Goal: Information Seeking & Learning: Learn about a topic

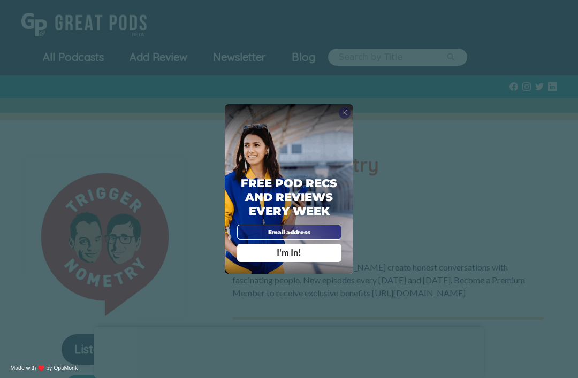
click at [348, 119] on div "X" at bounding box center [345, 113] width 12 height 12
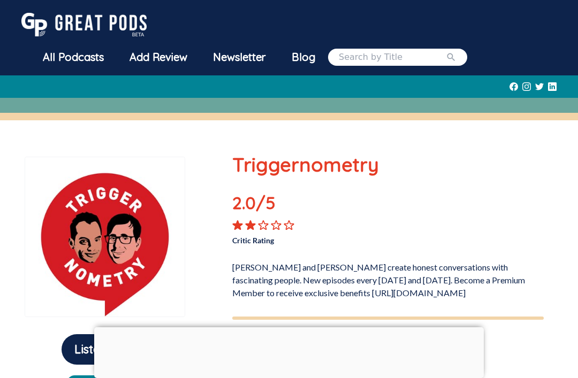
click at [52, 55] on div "All Podcasts" at bounding box center [73, 57] width 87 height 28
click at [65, 59] on div "All Podcasts" at bounding box center [73, 57] width 87 height 28
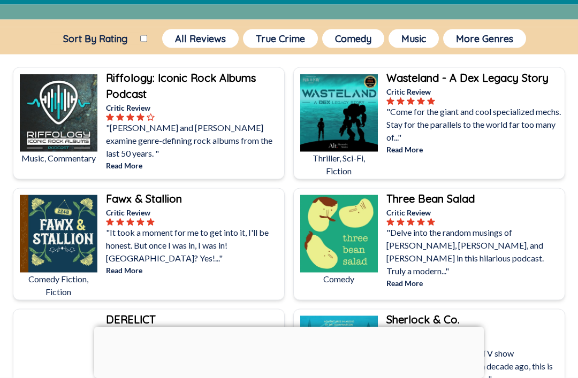
scroll to position [94, 0]
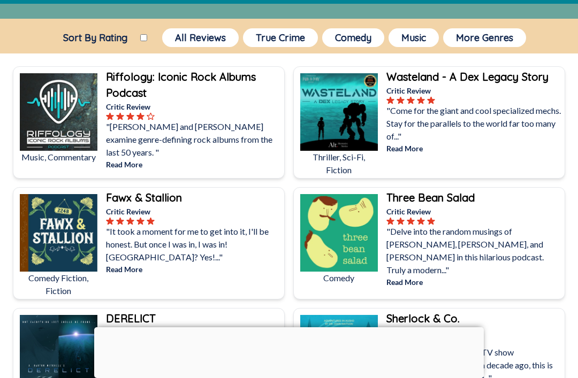
click at [362, 39] on button "Comedy" at bounding box center [353, 37] width 62 height 19
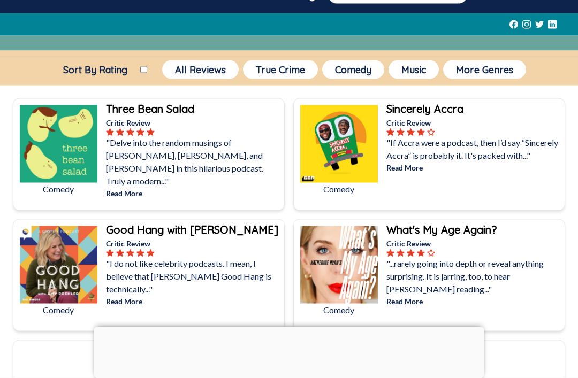
scroll to position [64, 0]
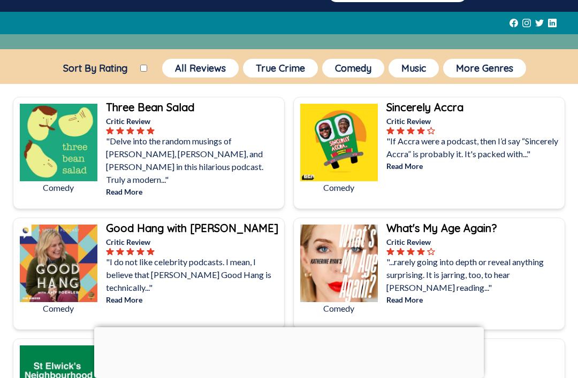
click at [410, 305] on p "Read More" at bounding box center [474, 299] width 176 height 11
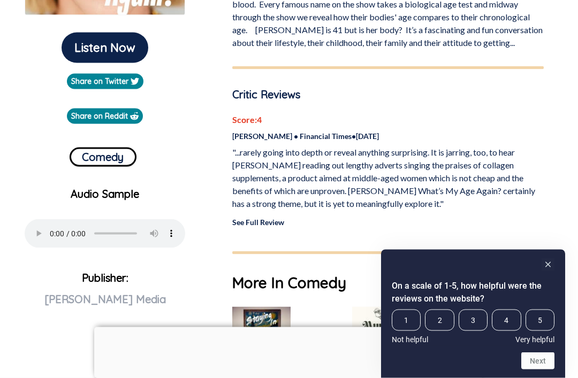
scroll to position [303, 0]
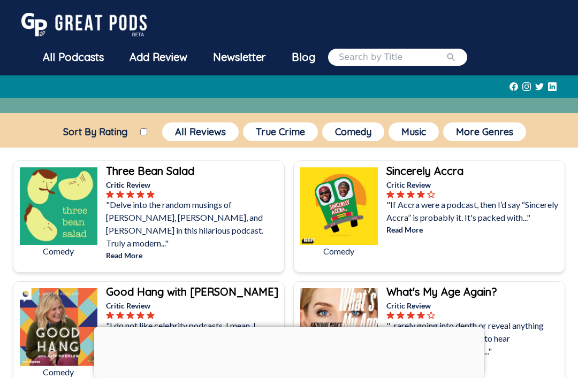
click at [166, 172] on b "Three Bean Salad" at bounding box center [150, 170] width 88 height 13
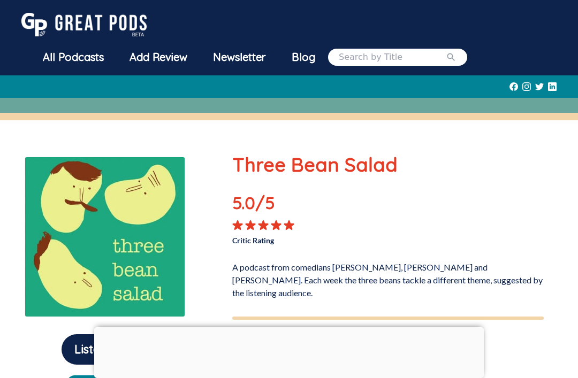
click at [413, 51] on input "search" at bounding box center [392, 57] width 107 height 13
click at [77, 63] on div "All Podcasts" at bounding box center [73, 57] width 87 height 28
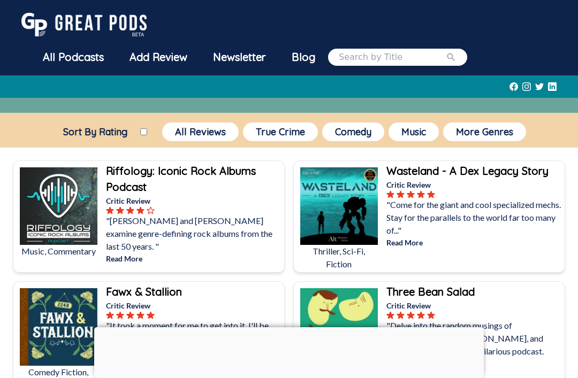
click at [67, 59] on div "All Podcasts" at bounding box center [73, 57] width 87 height 28
click at [505, 129] on button "More Genres" at bounding box center [484, 131] width 83 height 19
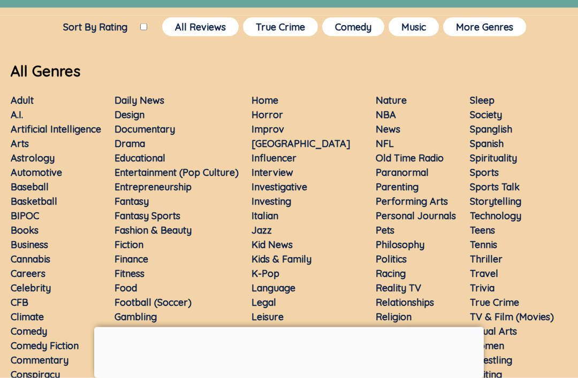
scroll to position [105, 0]
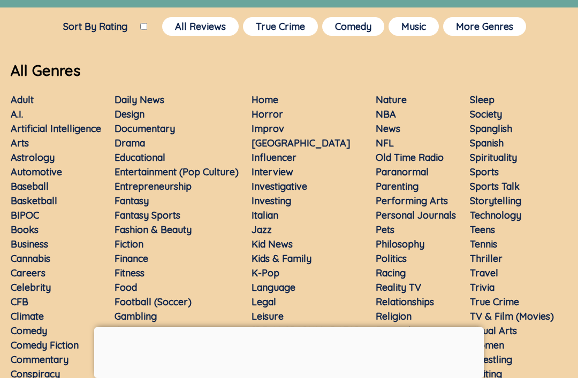
click at [134, 287] on link "Food" at bounding box center [125, 287] width 22 height 12
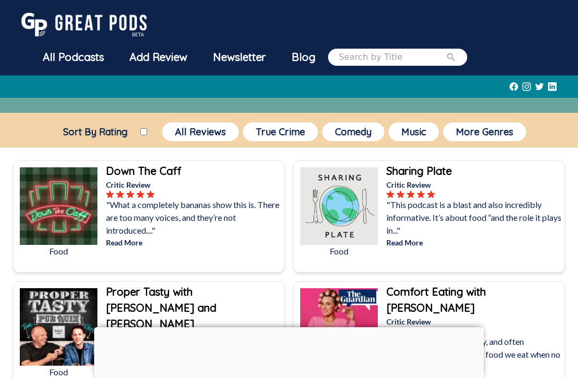
click at [520, 128] on button "More Genres" at bounding box center [484, 131] width 83 height 19
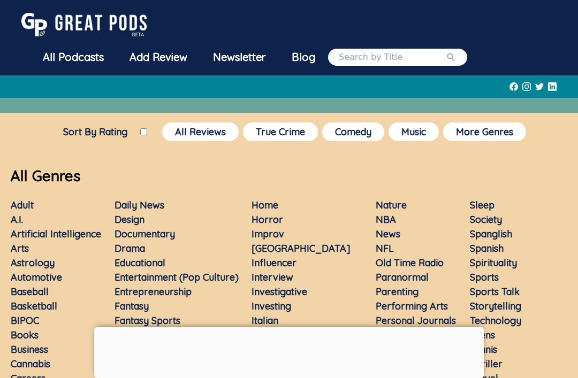
click at [391, 54] on input "search" at bounding box center [392, 57] width 107 height 13
type input "[PERSON_NAME]"
click at [456, 57] on button "submit" at bounding box center [450, 57] width 11 height 13
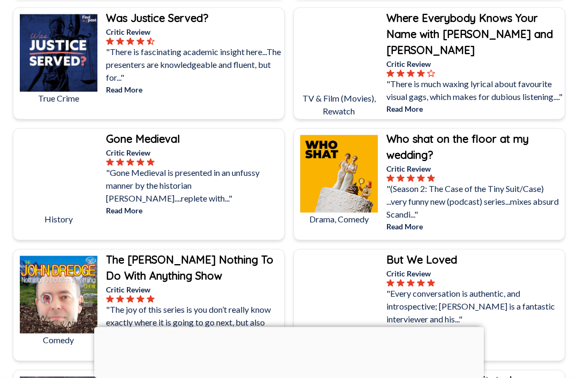
scroll to position [2933, 0]
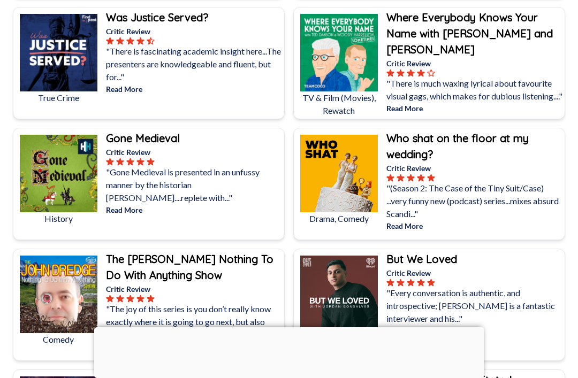
click at [505, 145] on div "Who shat on the floor at my wedding?" at bounding box center [474, 146] width 176 height 32
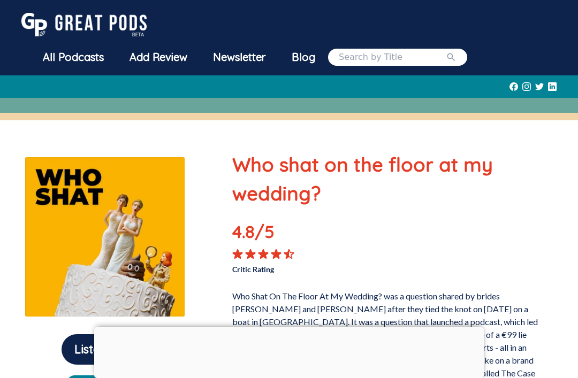
click at [40, 58] on div "All Podcasts" at bounding box center [73, 57] width 87 height 28
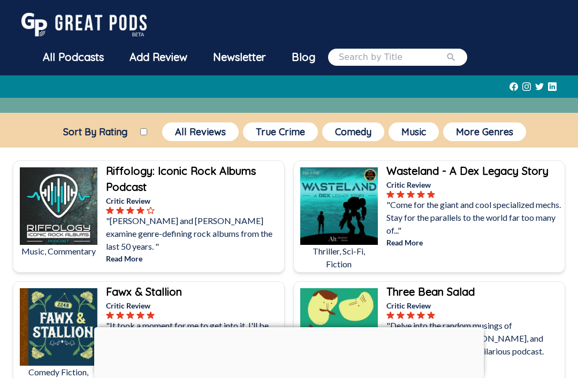
click at [60, 58] on div "All Podcasts" at bounding box center [73, 57] width 87 height 28
click at [143, 123] on div "Sort By Rating All Reviews True Crime Comedy Music More Genres" at bounding box center [289, 131] width 578 height 23
click at [143, 135] on input "Sort By Rating" at bounding box center [143, 131] width 7 height 7
checkbox input "true"
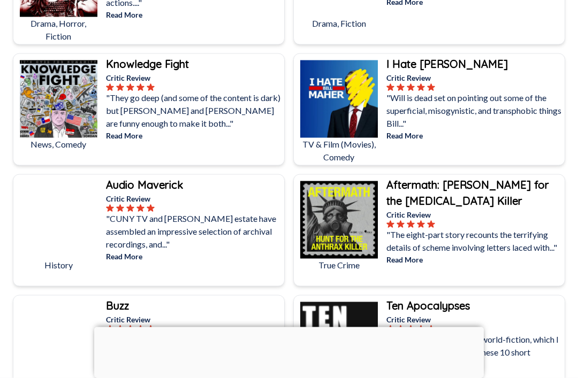
scroll to position [1912, 0]
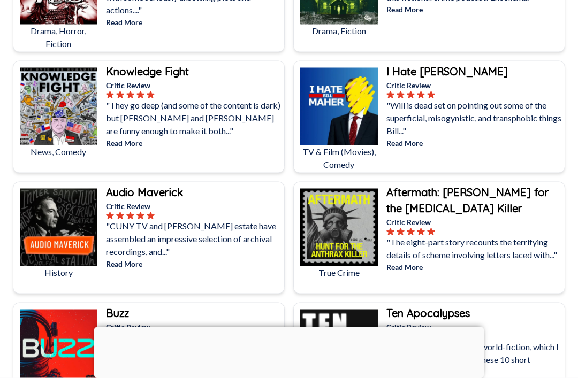
click at [46, 110] on img at bounding box center [59, 107] width 78 height 78
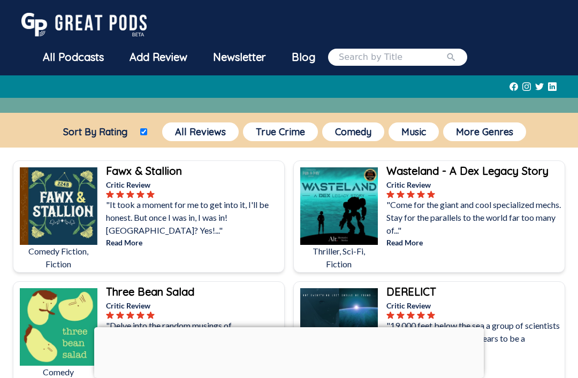
click at [395, 58] on input "search" at bounding box center [392, 57] width 107 height 13
type input "What did you do"
click at [456, 57] on button "submit" at bounding box center [450, 57] width 11 height 13
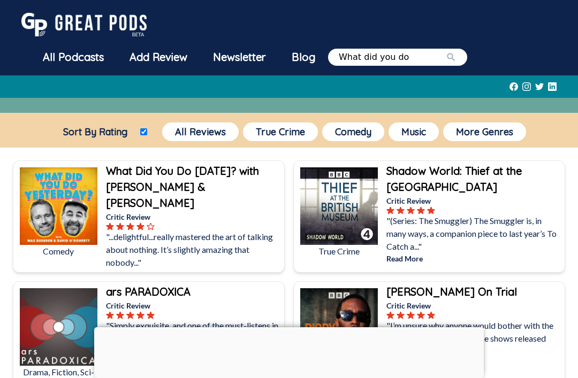
click at [456, 56] on icon "submit" at bounding box center [450, 57] width 11 height 11
click at [118, 187] on b "What Did You Do [DATE]? with [PERSON_NAME] & [PERSON_NAME]" at bounding box center [182, 186] width 153 height 45
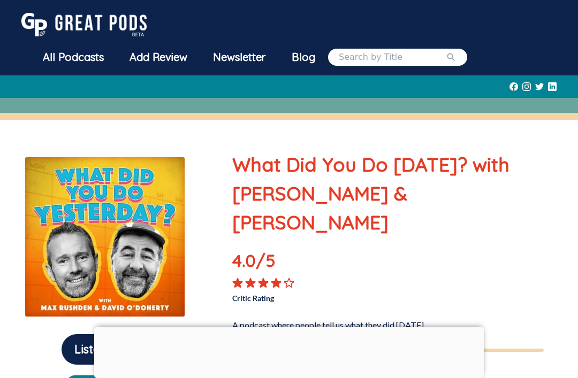
click at [400, 63] on input "search" at bounding box center [392, 57] width 107 height 13
type input "Dream restaurant"
click at [456, 58] on icon "submit" at bounding box center [450, 57] width 11 height 11
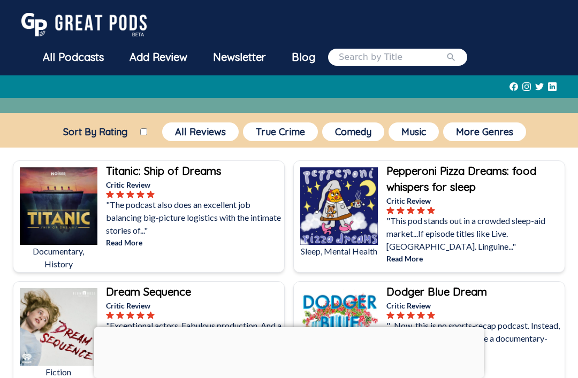
click at [419, 47] on div "All Podcasts Add Review Newsletter Blog" at bounding box center [248, 57] width 437 height 28
click at [395, 54] on input "search" at bounding box center [392, 57] width 107 height 13
click at [456, 57] on button "submit" at bounding box center [450, 57] width 11 height 13
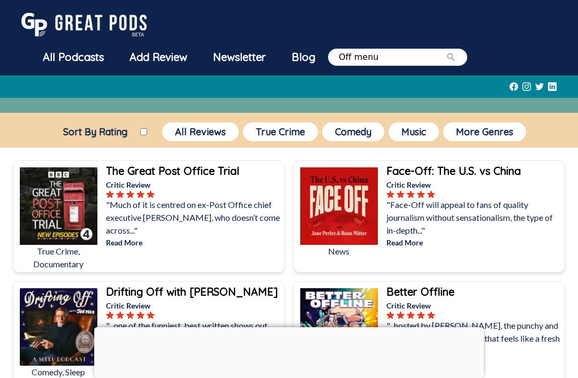
click at [455, 59] on icon "submit" at bounding box center [451, 57] width 8 height 8
click at [456, 61] on icon "submit" at bounding box center [450, 57] width 11 height 11
click at [428, 60] on input "Off menu" at bounding box center [392, 57] width 107 height 13
click at [456, 57] on button "submit" at bounding box center [450, 57] width 11 height 13
click at [456, 55] on icon "submit" at bounding box center [450, 57] width 11 height 11
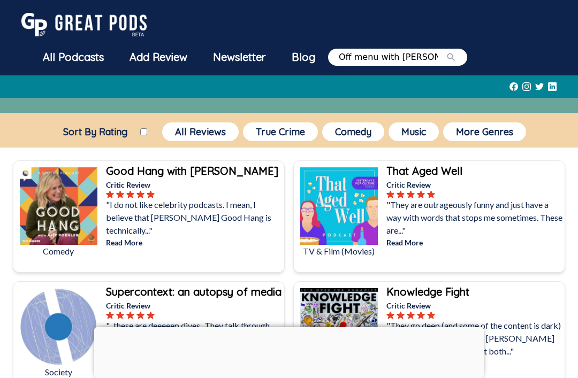
click at [456, 57] on icon "submit" at bounding box center [450, 57] width 11 height 11
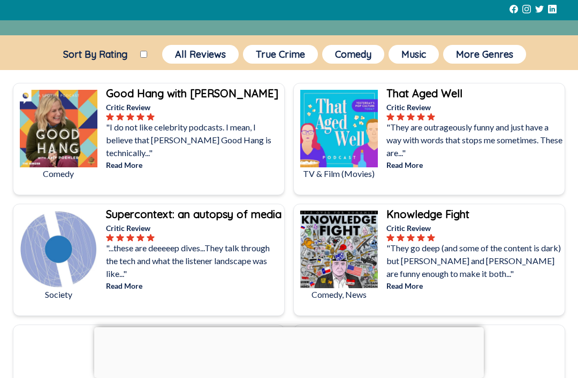
scroll to position [76, 0]
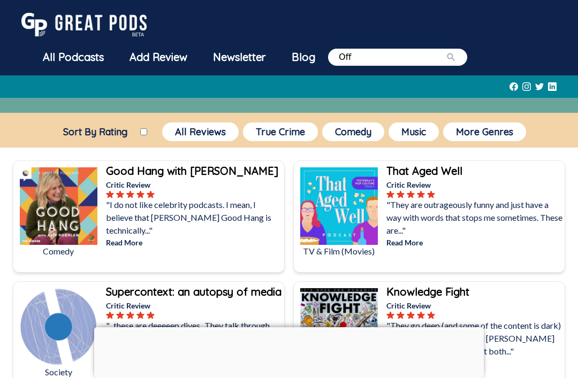
type input "Of"
type input "Th rest is entertainment"
click at [456, 57] on button "submit" at bounding box center [450, 57] width 11 height 13
click at [456, 54] on icon "submit" at bounding box center [450, 57] width 11 height 11
click at [355, 52] on input "Th rest is entertainment" at bounding box center [392, 57] width 107 height 13
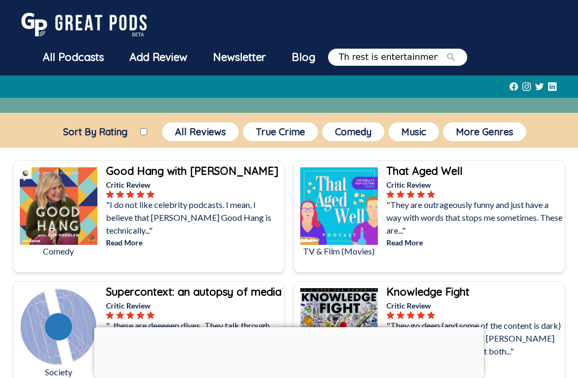
click at [357, 63] on input "Th rest is entertainment" at bounding box center [392, 57] width 107 height 13
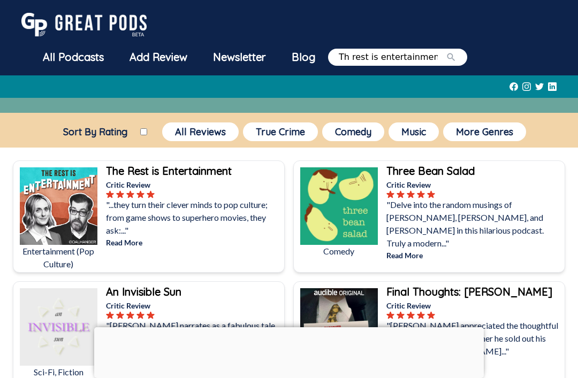
click at [508, 131] on button "More Genres" at bounding box center [484, 131] width 83 height 19
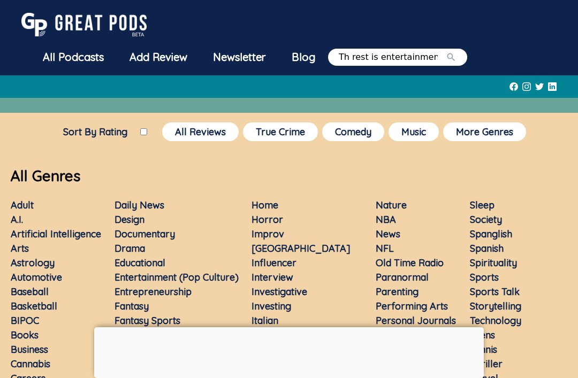
click at [505, 130] on button "More Genres" at bounding box center [484, 131] width 83 height 19
click at [486, 129] on button "More Genres" at bounding box center [484, 131] width 83 height 19
click at [186, 271] on link "Entertainment (Pop Culture)" at bounding box center [176, 277] width 124 height 12
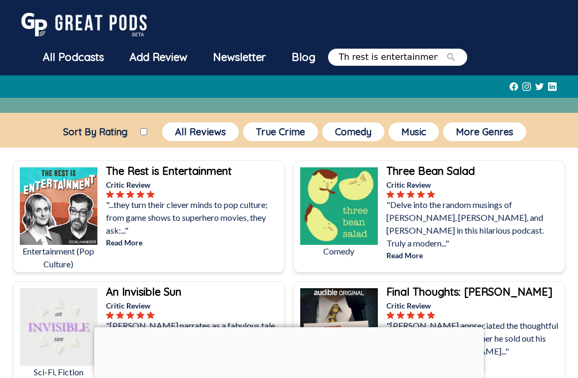
scroll to position [42, 0]
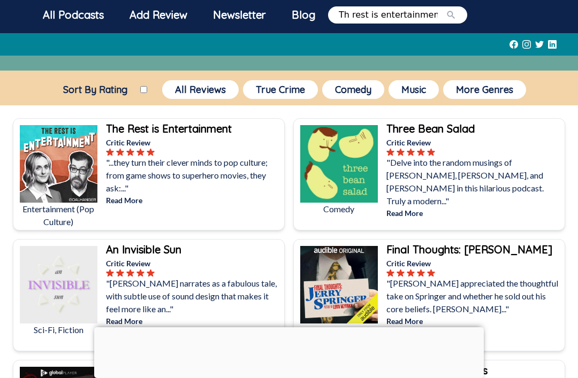
click at [201, 134] on b "The Rest is Entertainment" at bounding box center [169, 128] width 126 height 13
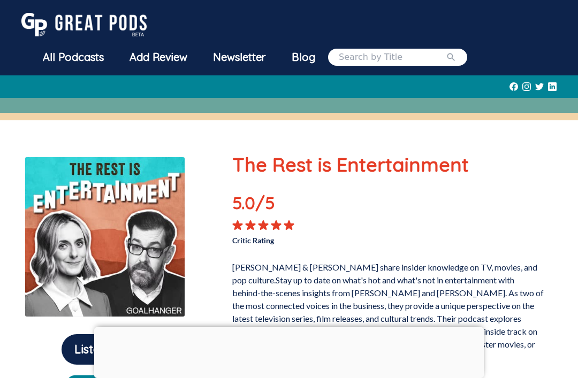
click at [414, 54] on input "search" at bounding box center [392, 57] width 107 height 13
type input "[PERSON_NAME] and [PERSON_NAME]"
click at [456, 57] on button "submit" at bounding box center [450, 57] width 11 height 13
click at [456, 55] on icon "submit" at bounding box center [450, 57] width 11 height 11
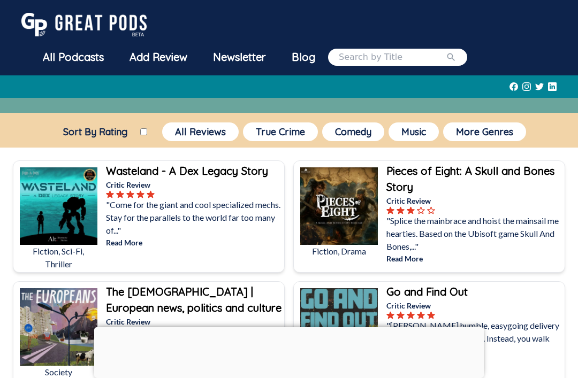
click at [455, 54] on icon "submit" at bounding box center [451, 57] width 8 height 8
click at [456, 57] on button "submit" at bounding box center [450, 57] width 11 height 13
click at [403, 53] on input "search" at bounding box center [392, 57] width 107 height 13
type input "Hamish"
click at [456, 55] on icon "submit" at bounding box center [450, 57] width 11 height 11
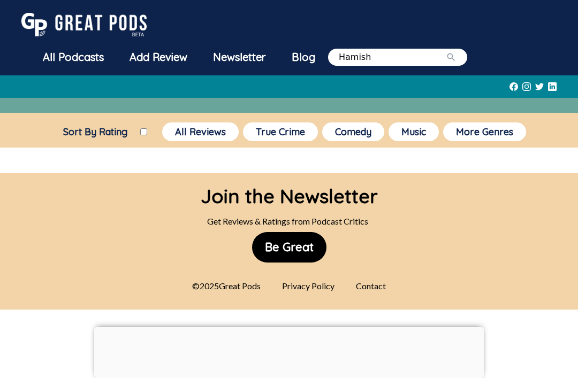
click at [456, 56] on icon "submit" at bounding box center [450, 57] width 11 height 11
